Goal: Transaction & Acquisition: Purchase product/service

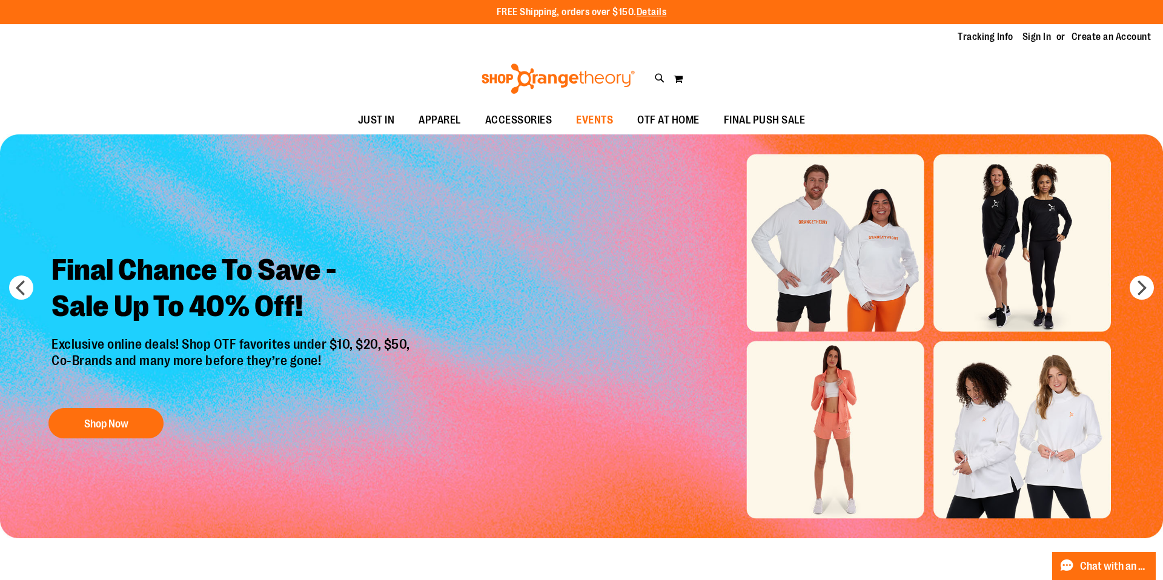
type input "**********"
click at [602, 120] on span "EVENTS" at bounding box center [594, 120] width 37 height 27
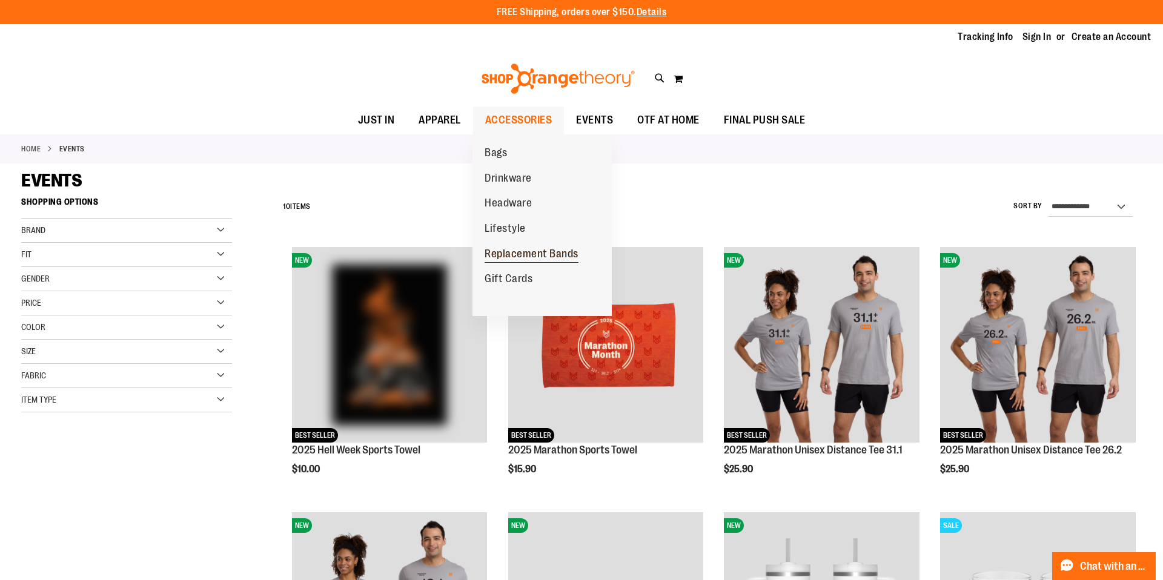
type input "**********"
click at [514, 254] on span "Replacement Bands" at bounding box center [532, 255] width 94 height 15
